Goal: Task Accomplishment & Management: Use online tool/utility

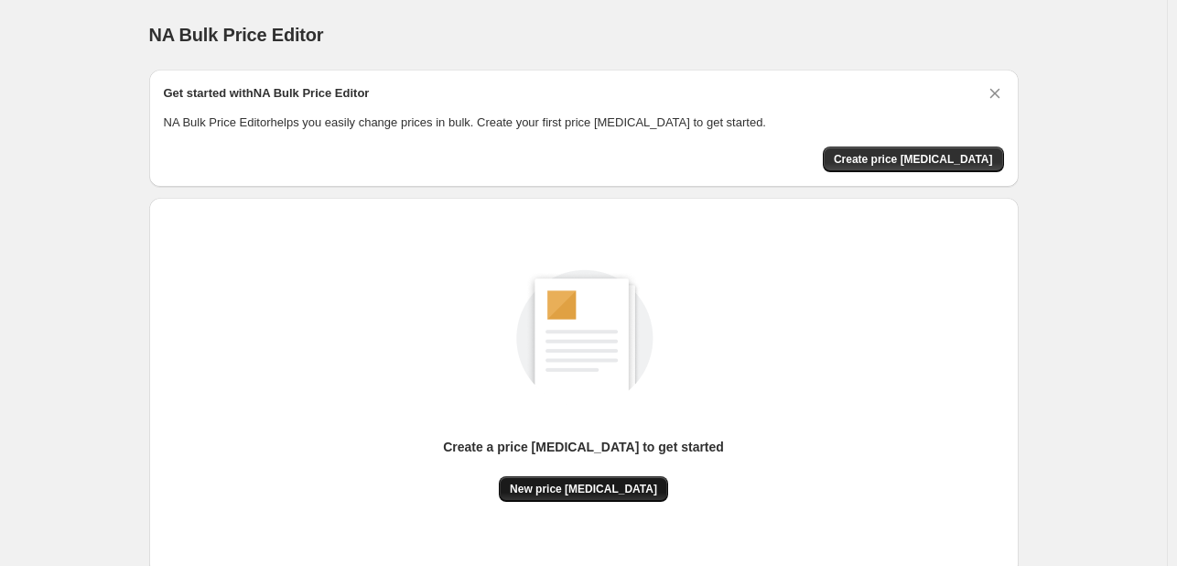
click at [560, 481] on span "New price [MEDICAL_DATA]" at bounding box center [583, 488] width 147 height 15
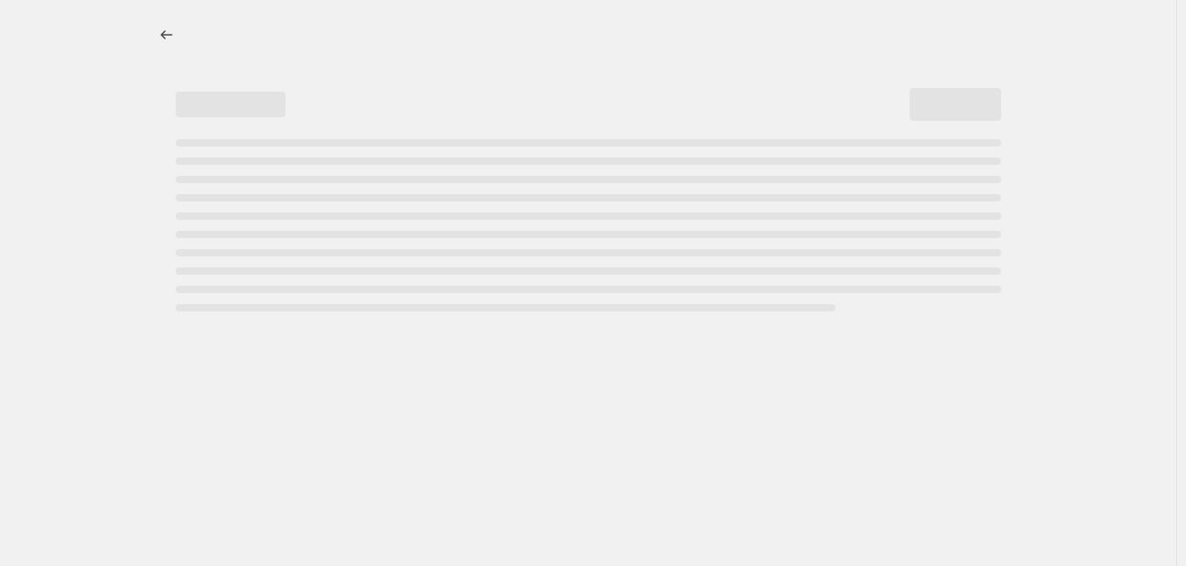
select select "percentage"
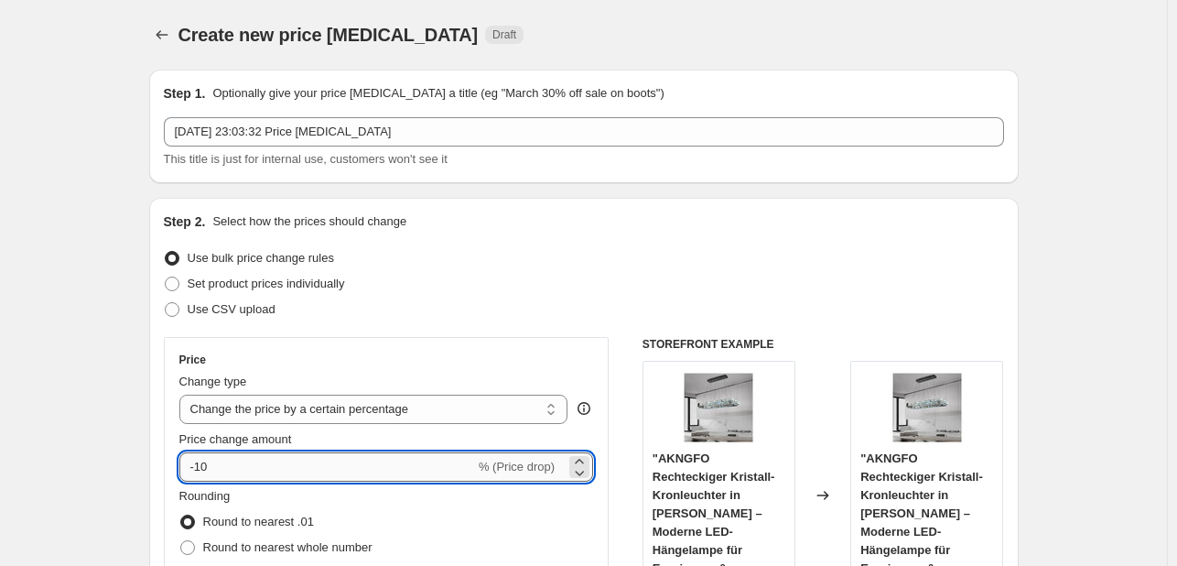
click at [276, 460] on input "-10" at bounding box center [327, 466] width 296 height 29
type input "-1"
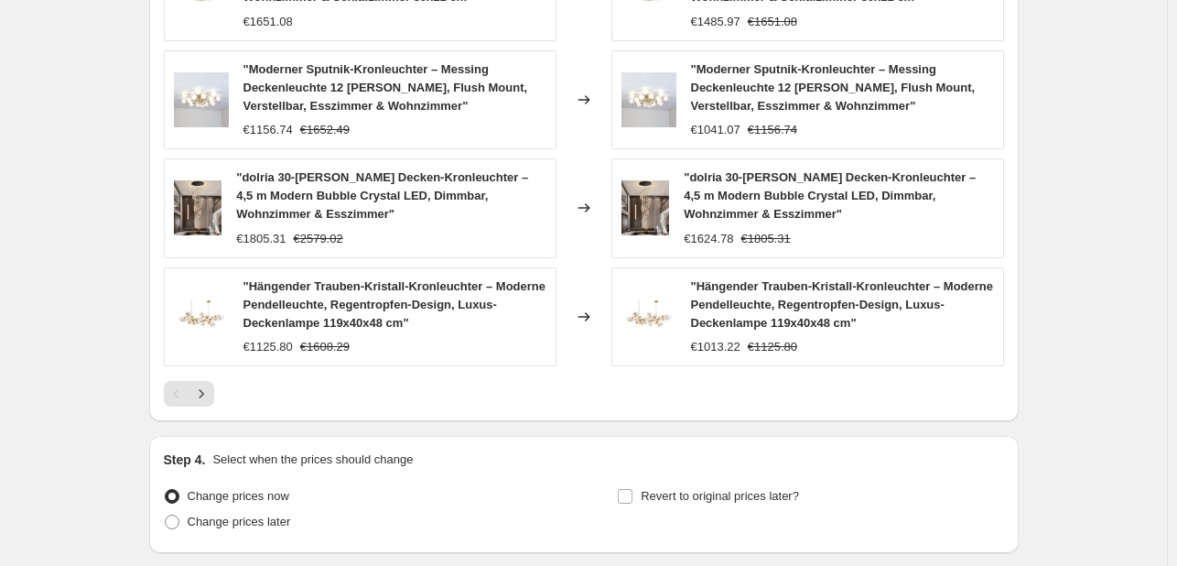
scroll to position [1373, 0]
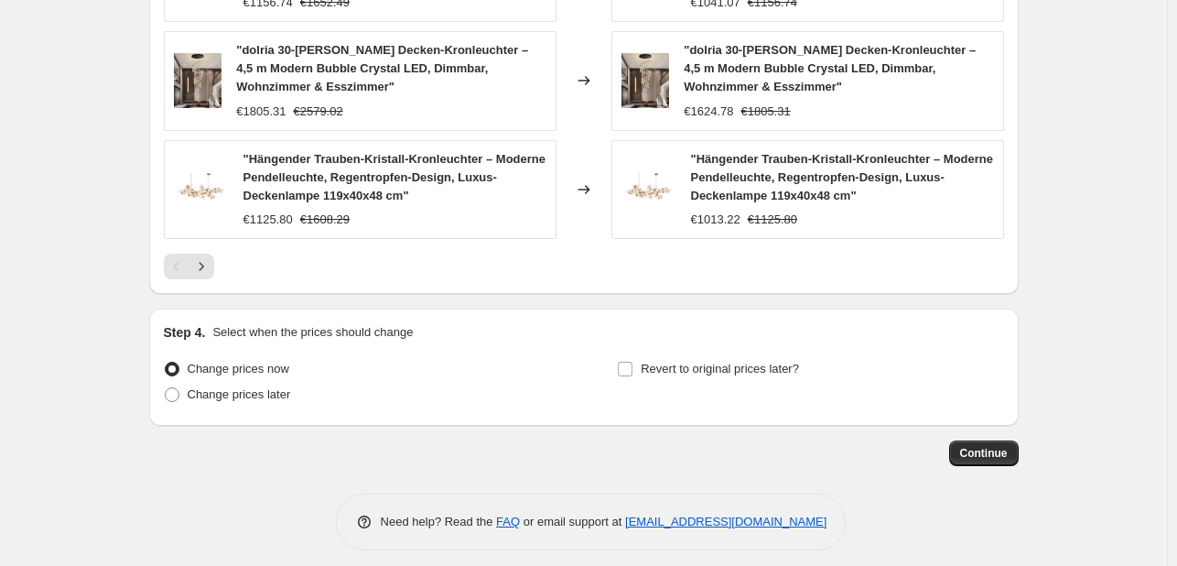
type input "-30"
drag, startPoint x: 1021, startPoint y: 462, endPoint x: 1011, endPoint y: 464, distance: 10.2
click at [1019, 462] on div "Continue" at bounding box center [583, 453] width 869 height 26
click at [1011, 462] on button "Continue" at bounding box center [984, 453] width 70 height 26
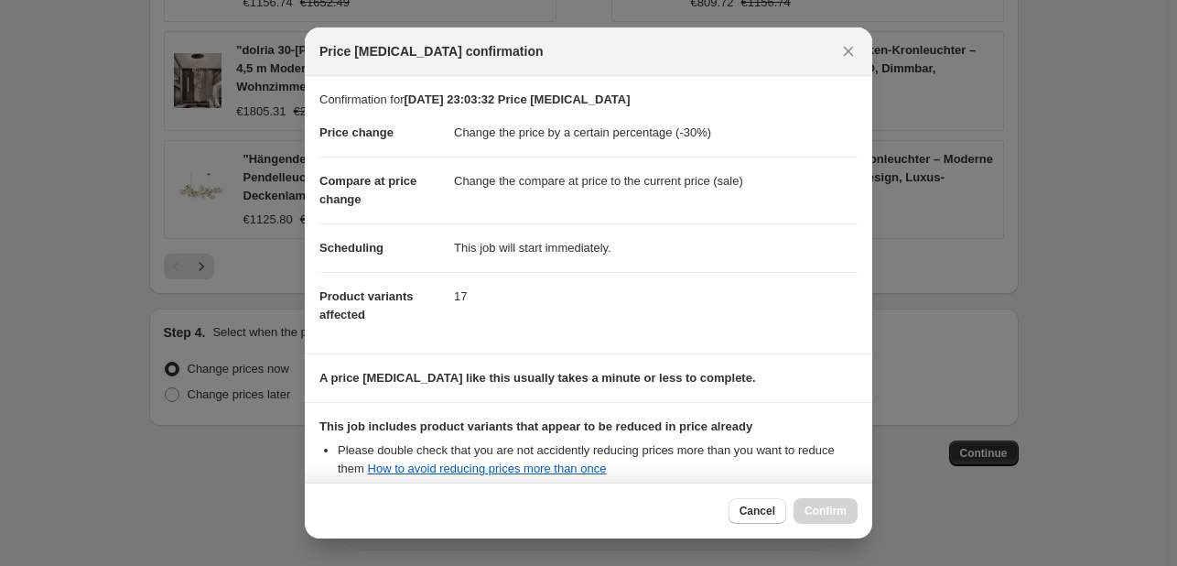
scroll to position [203, 0]
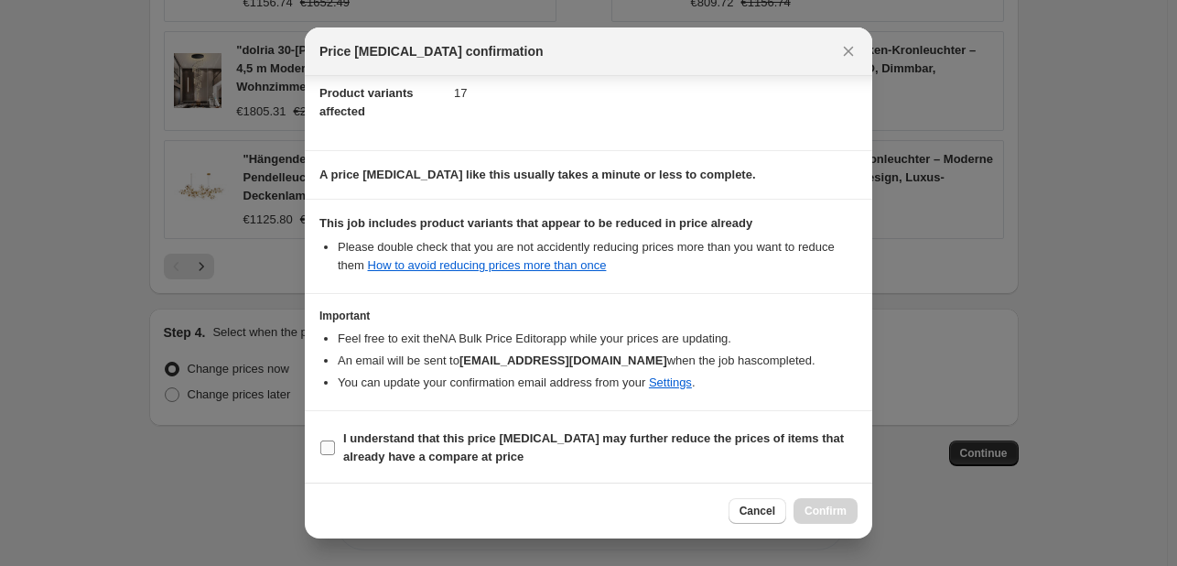
click at [322, 446] on input "I understand that this price change job may further reduce the prices of items …" at bounding box center [327, 447] width 15 height 15
checkbox input "true"
click at [829, 513] on span "Confirm" at bounding box center [825, 510] width 42 height 15
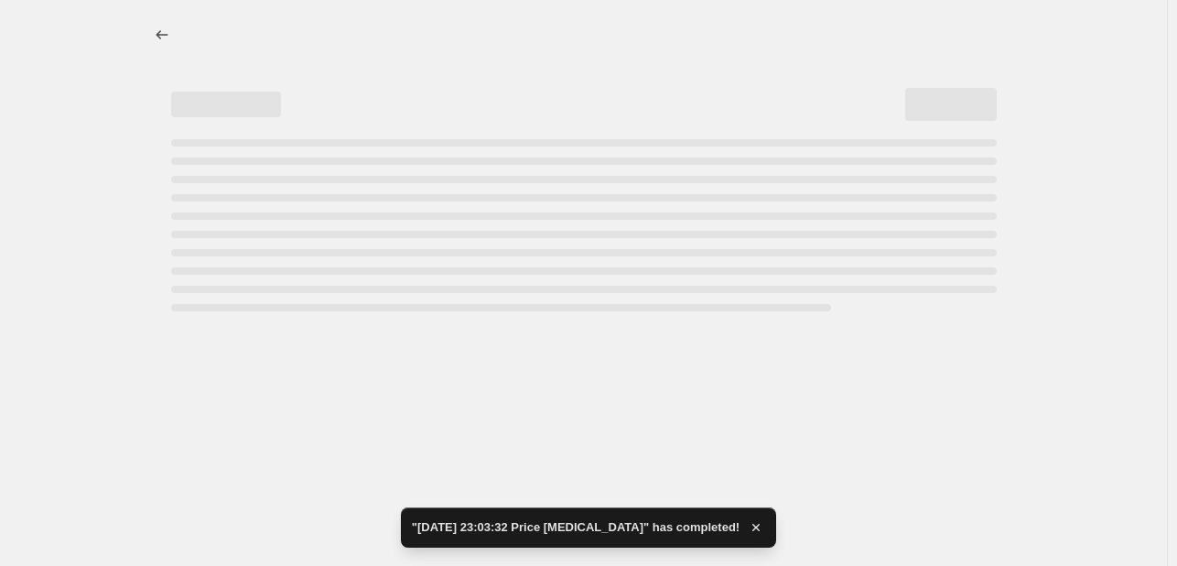
select select "percentage"
